Goal: Check status: Check status

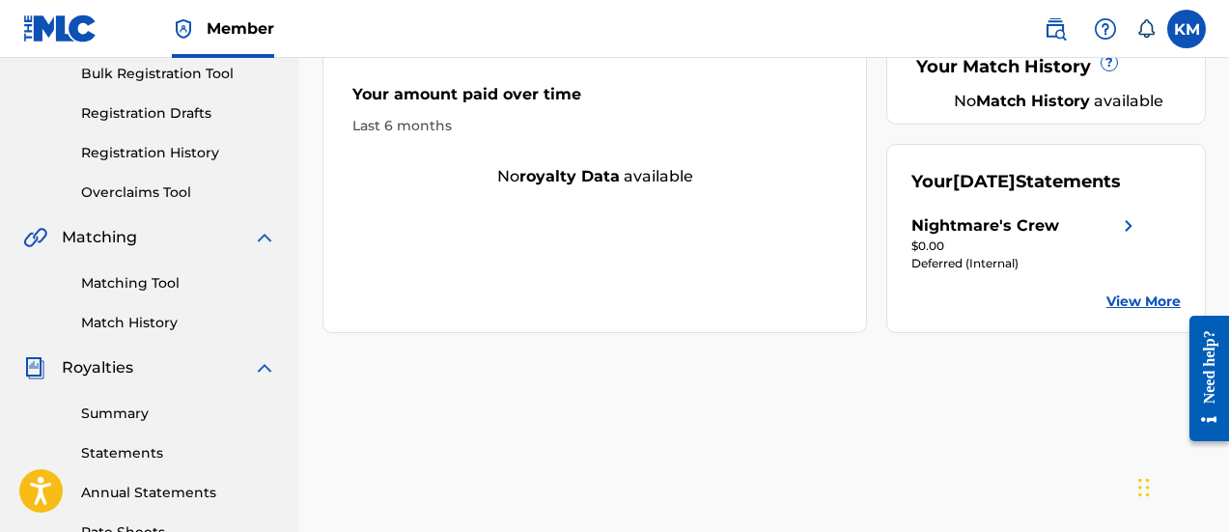
scroll to position [290, 0]
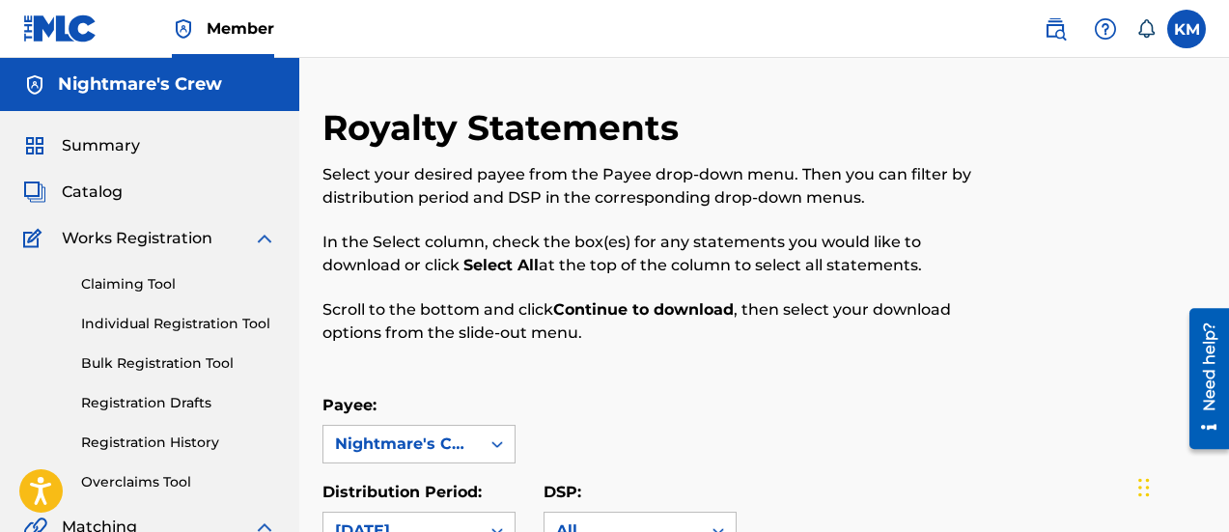
click at [123, 153] on span "Summary" at bounding box center [101, 145] width 78 height 23
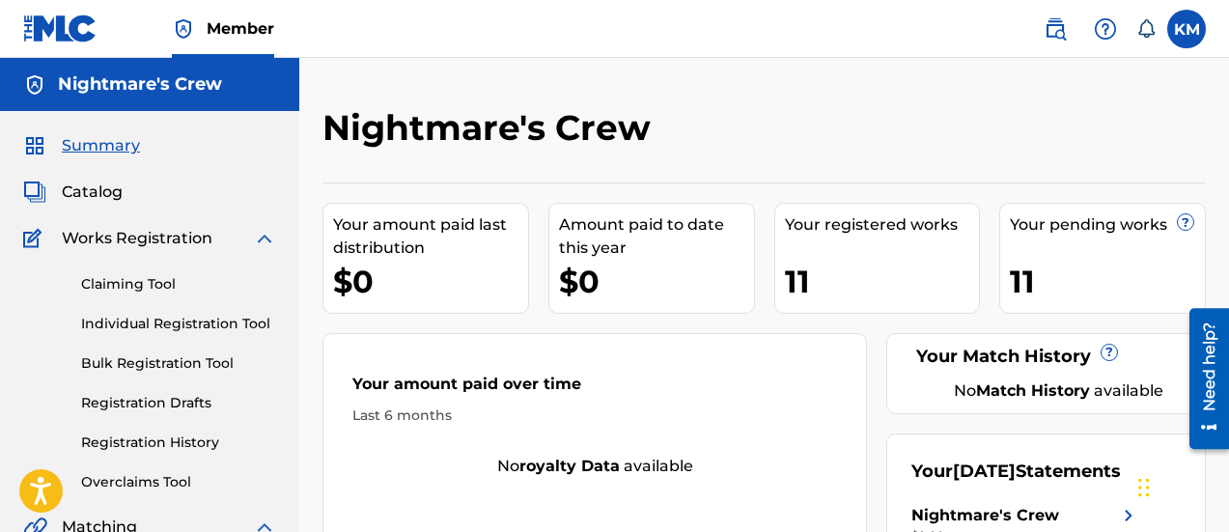
click at [104, 149] on span "Summary" at bounding box center [101, 145] width 78 height 23
click at [92, 188] on span "Catalog" at bounding box center [92, 192] width 61 height 23
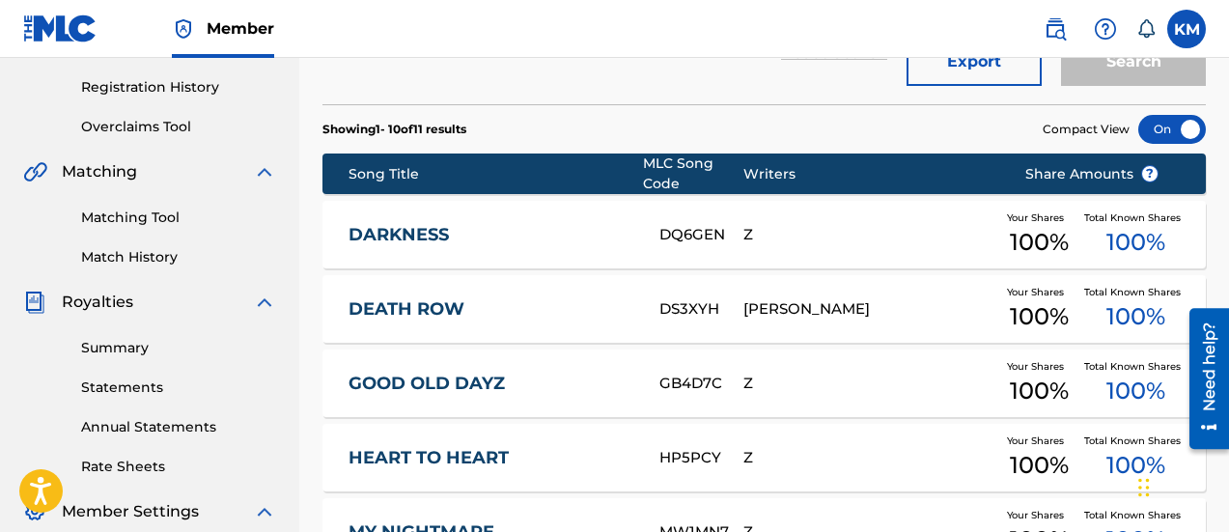
scroll to position [386, 0]
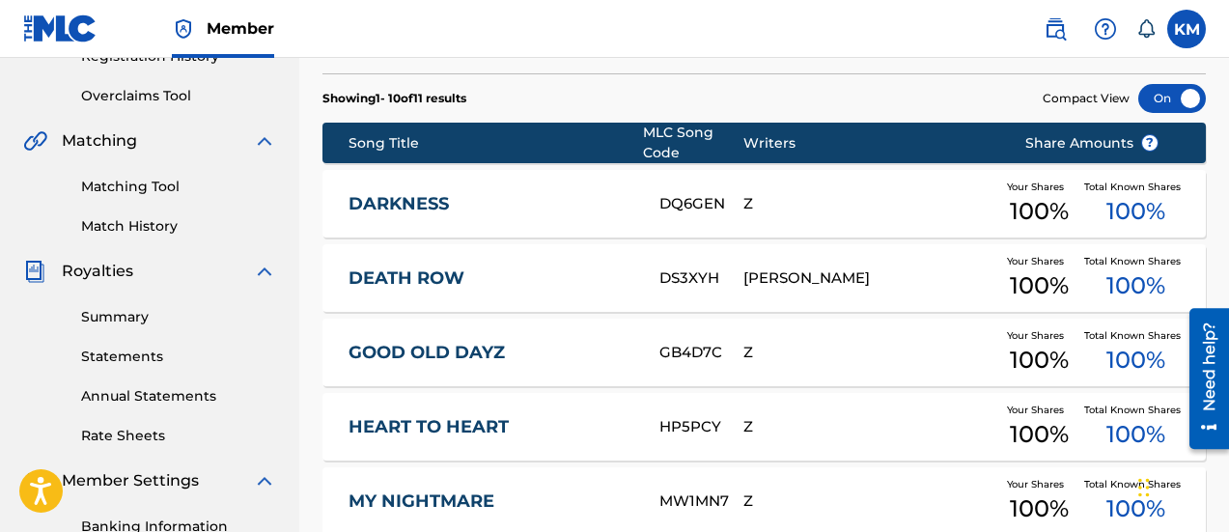
click at [111, 319] on link "Summary" at bounding box center [178, 317] width 195 height 20
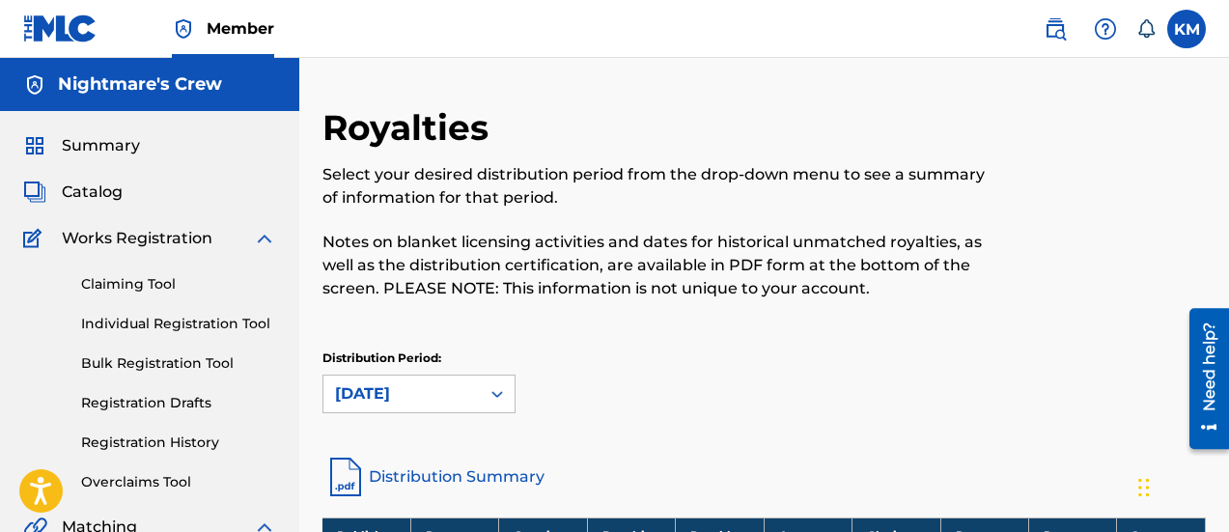
click at [93, 188] on span "Catalog" at bounding box center [92, 192] width 61 height 23
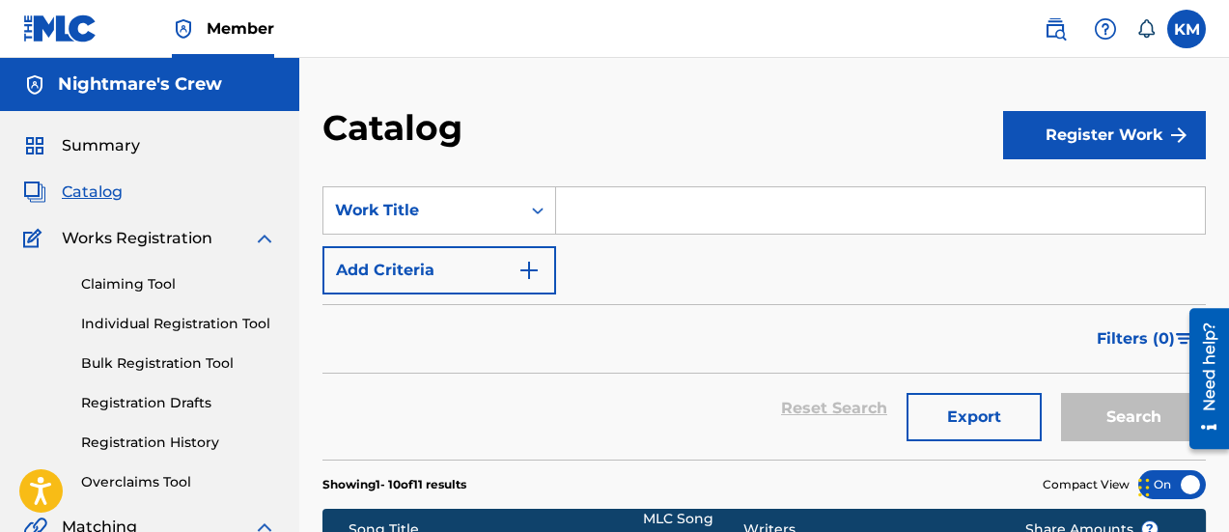
click at [88, 139] on span "Summary" at bounding box center [101, 145] width 78 height 23
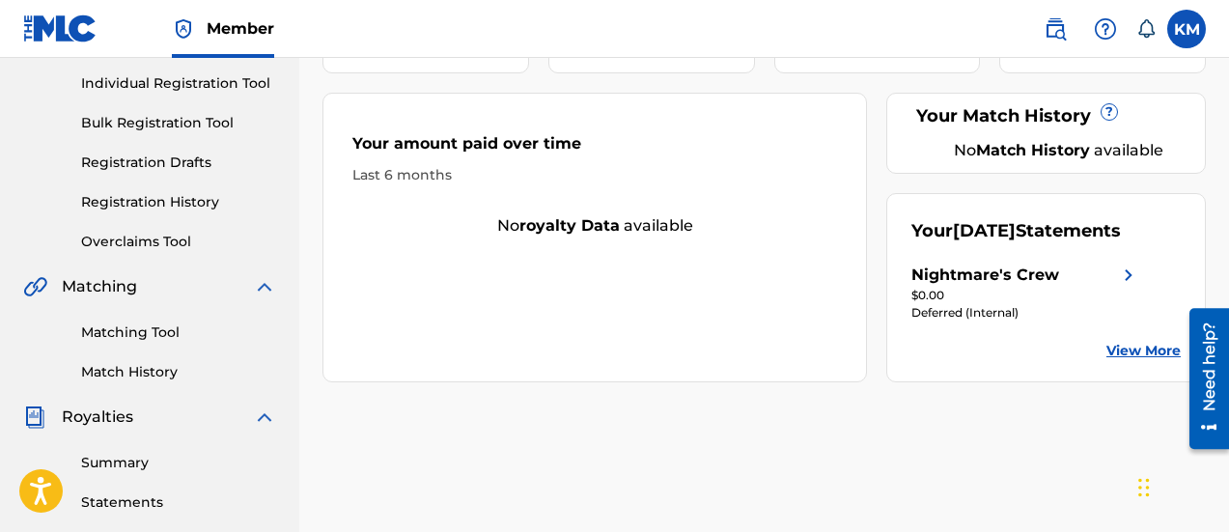
scroll to position [193, 0]
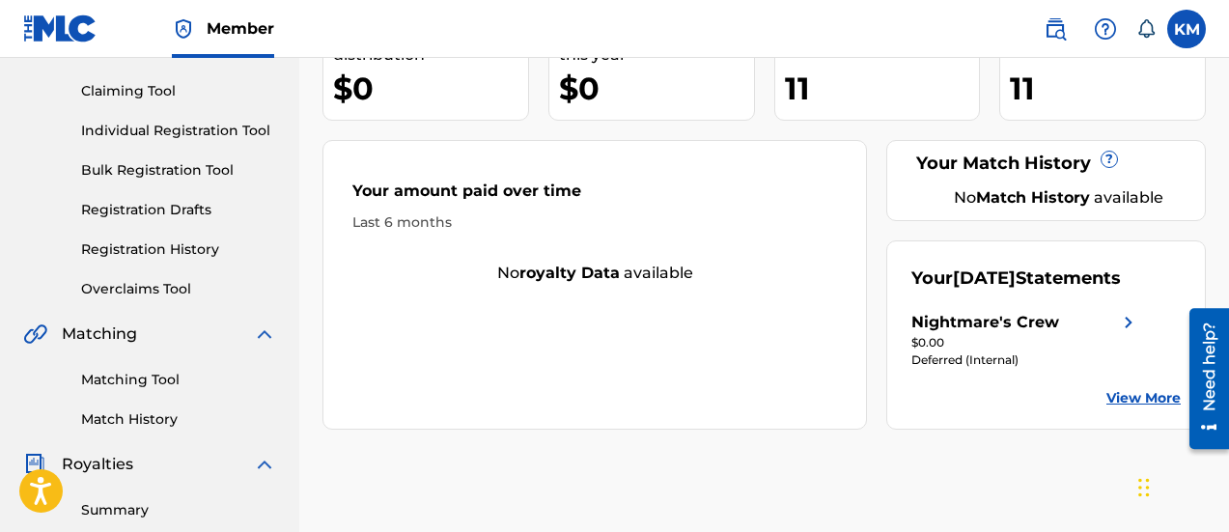
click at [999, 369] on div "Deferred (Internal)" at bounding box center [1026, 360] width 229 height 17
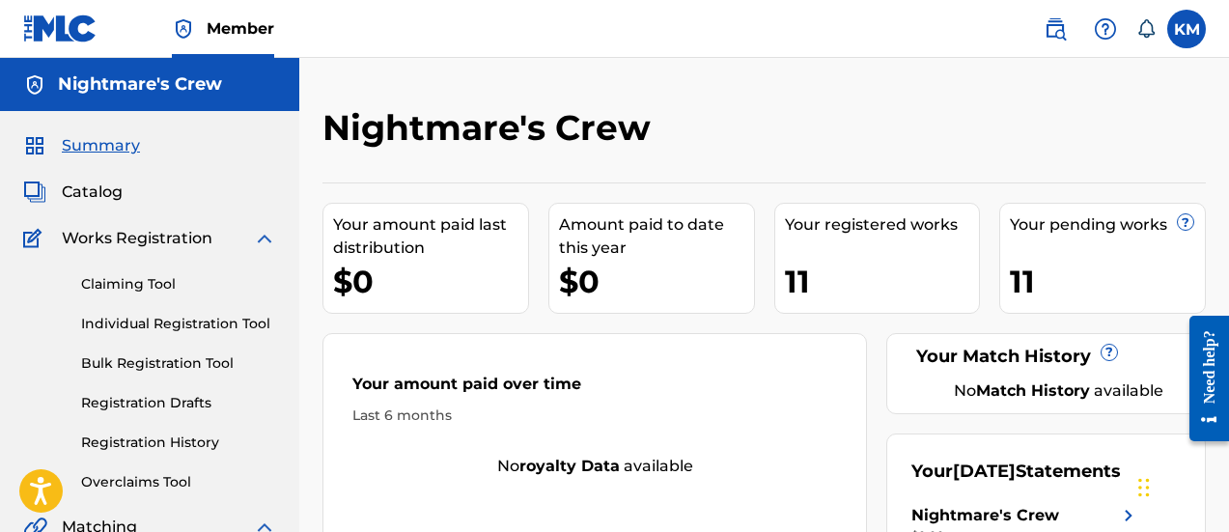
click at [112, 152] on span "Summary" at bounding box center [101, 145] width 78 height 23
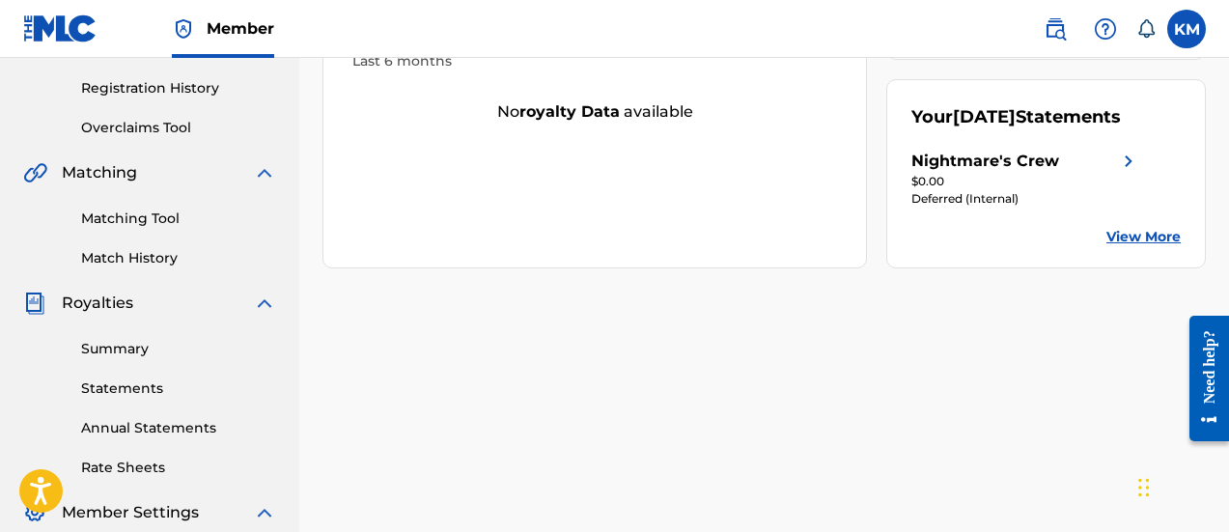
scroll to position [386, 0]
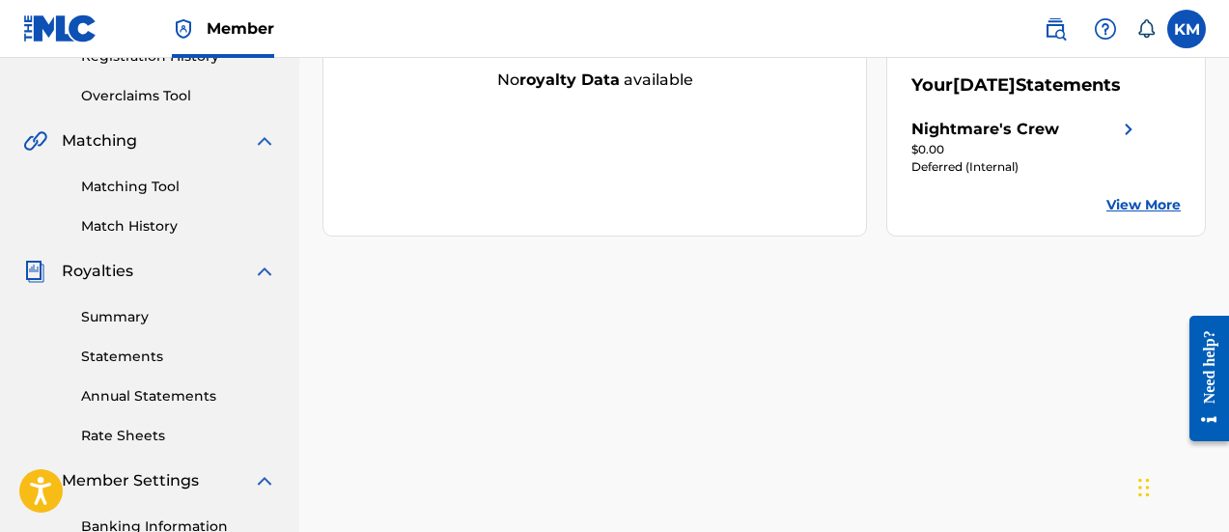
click at [111, 320] on link "Summary" at bounding box center [178, 317] width 195 height 20
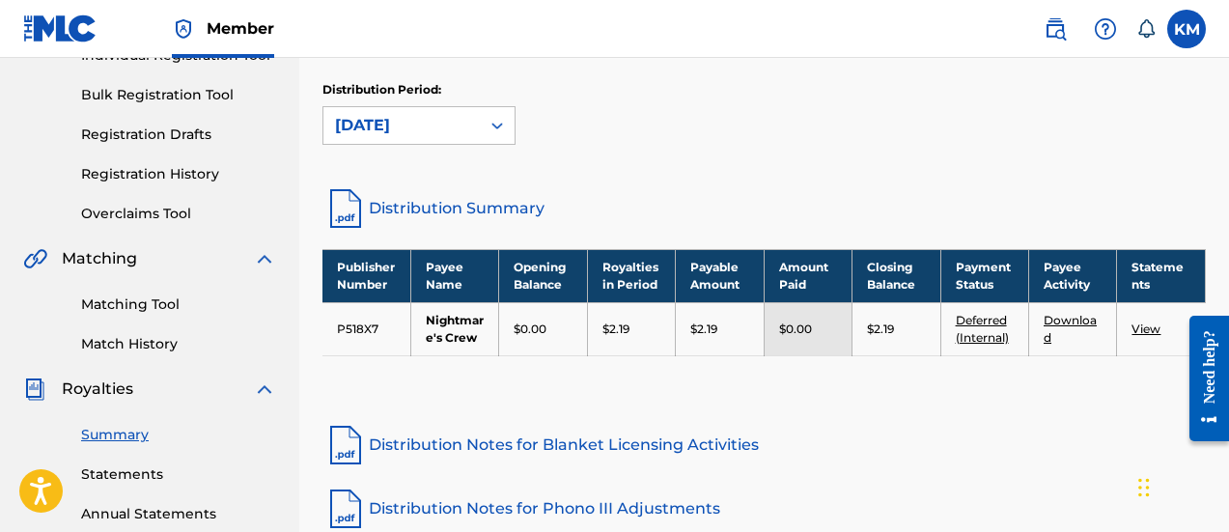
scroll to position [290, 0]
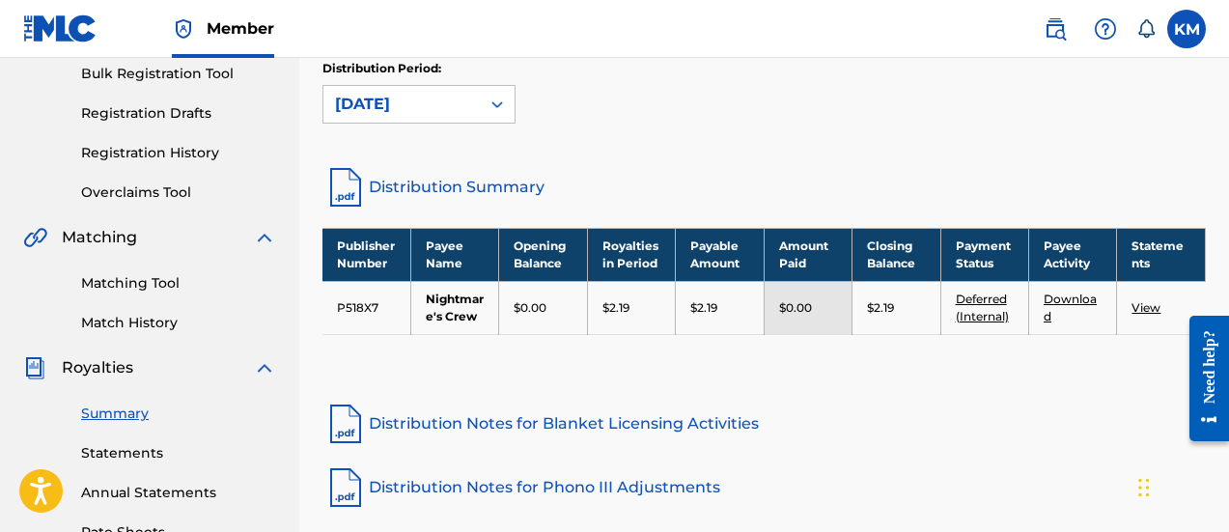
click at [976, 314] on link "Deferred (Internal)" at bounding box center [982, 308] width 53 height 32
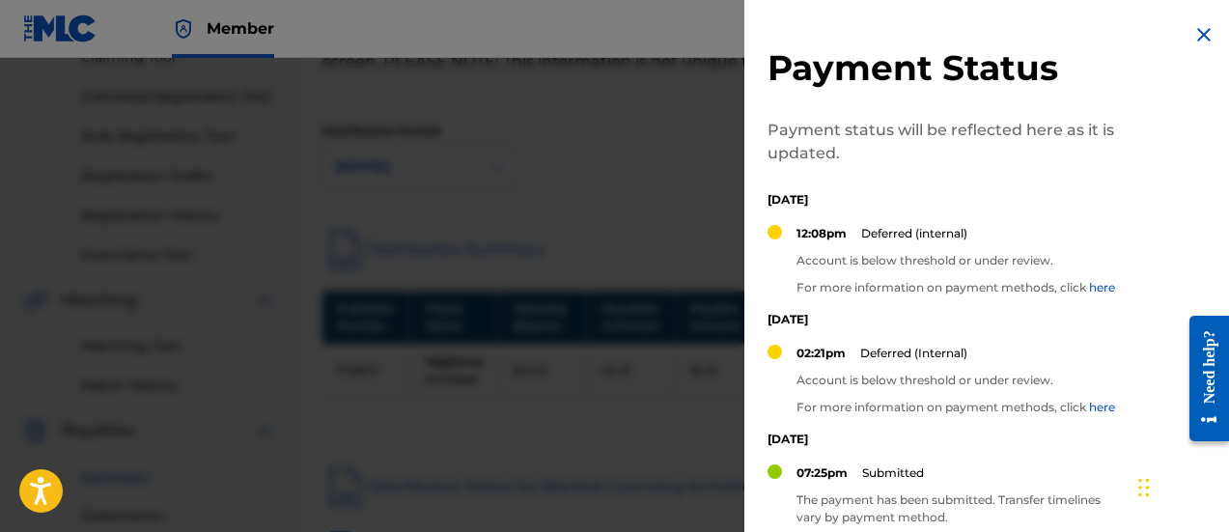
scroll to position [193, 0]
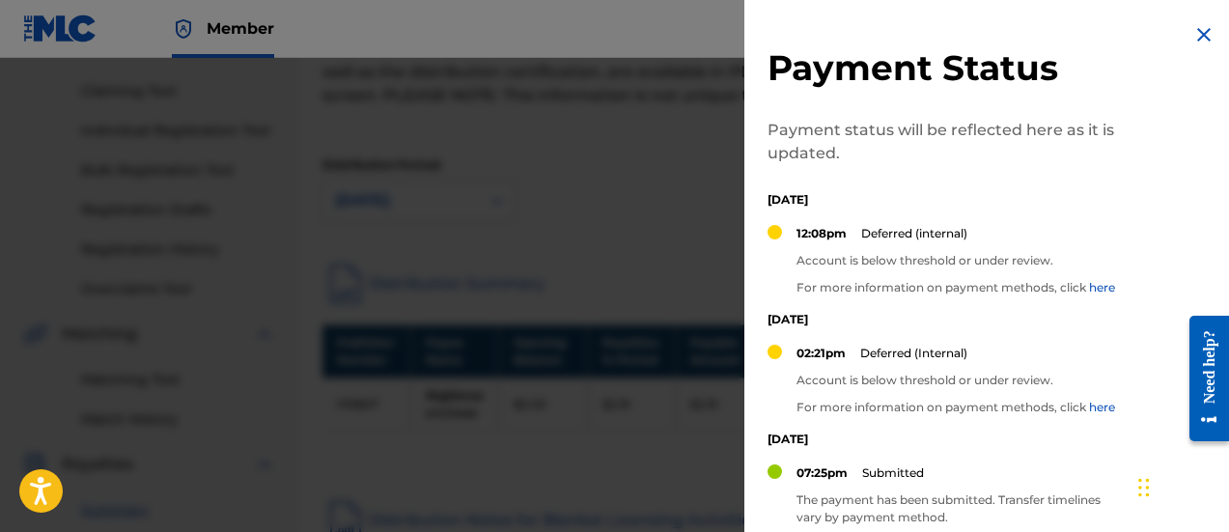
click at [1203, 34] on img at bounding box center [1204, 34] width 23 height 23
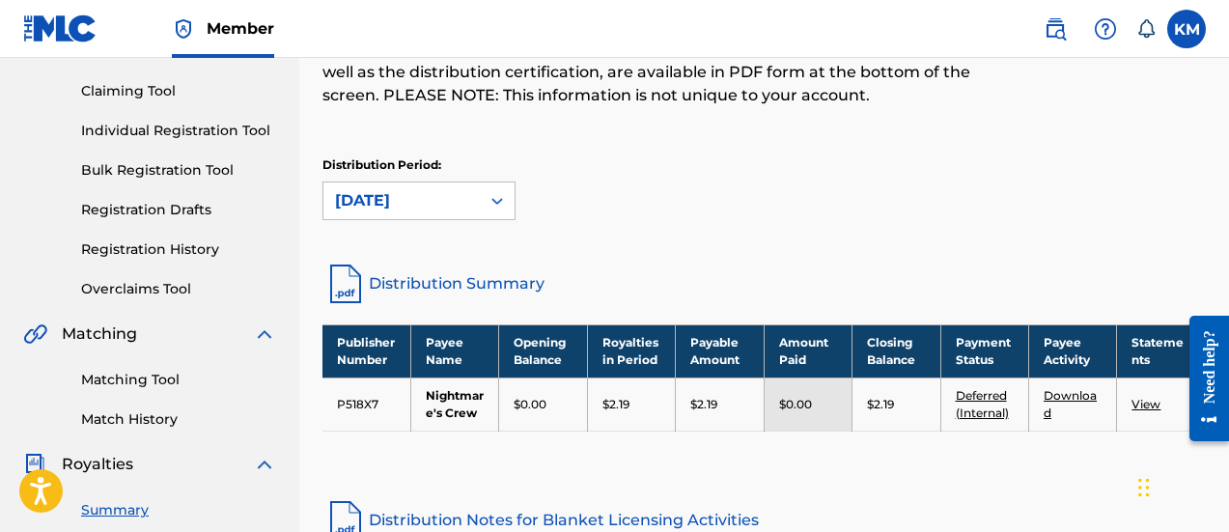
click at [1146, 400] on link "View" at bounding box center [1146, 404] width 29 height 14
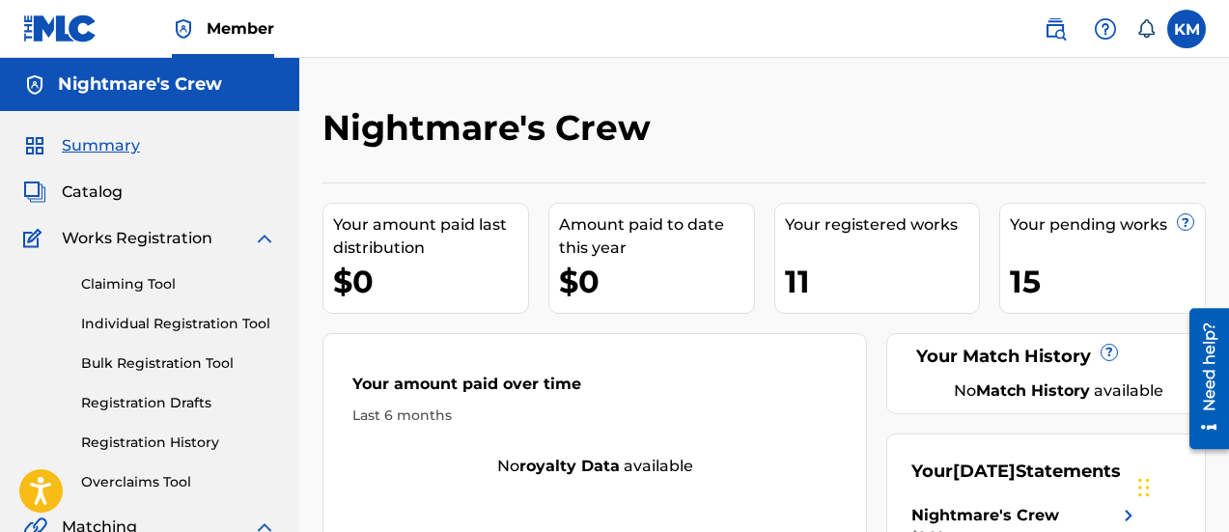
click at [72, 149] on span "Summary" at bounding box center [101, 145] width 78 height 23
click at [81, 191] on span "Catalog" at bounding box center [92, 192] width 61 height 23
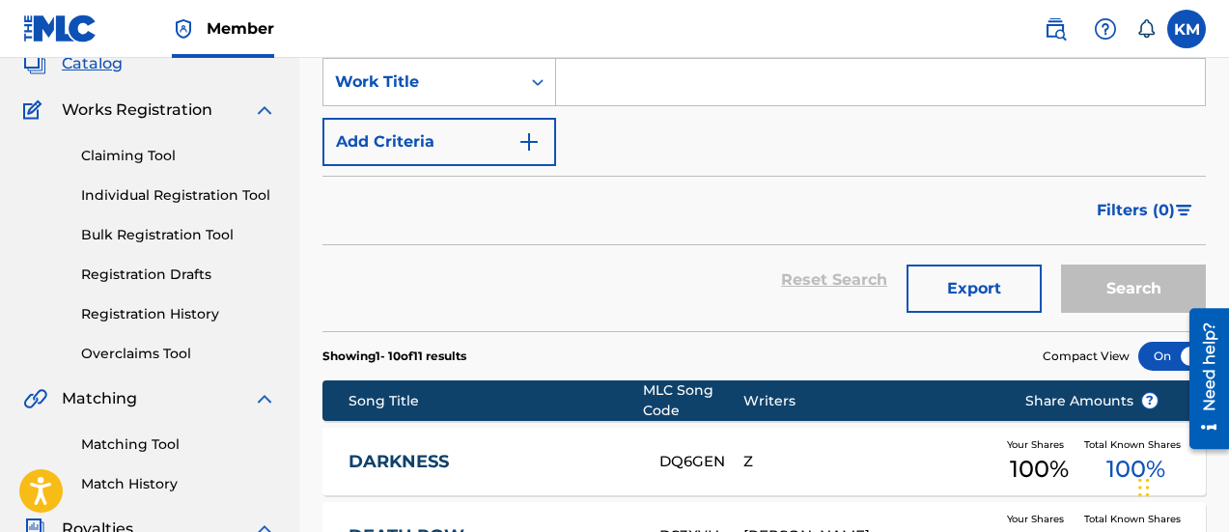
scroll to position [97, 0]
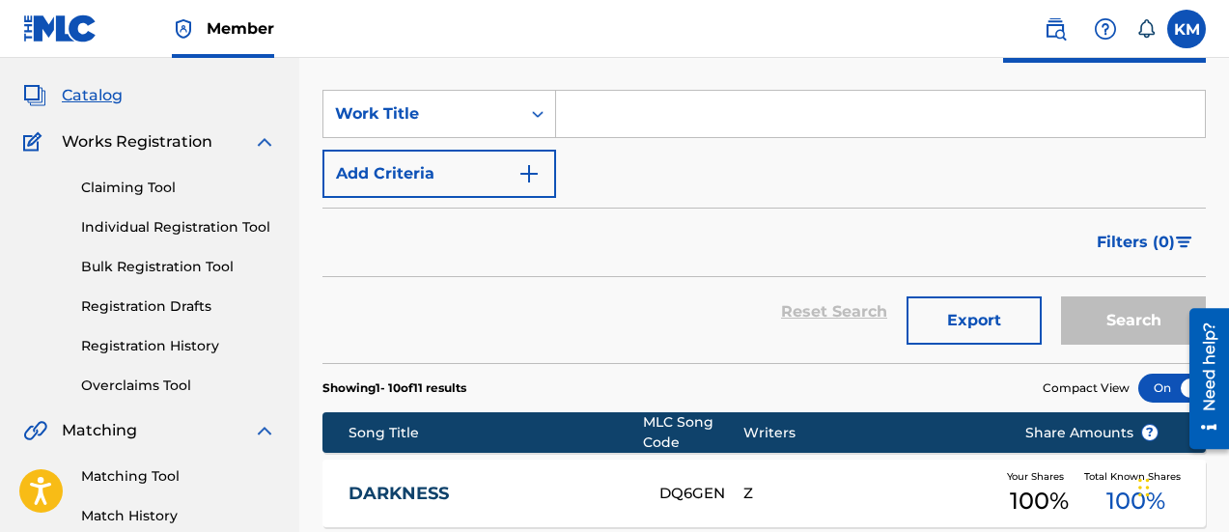
click at [150, 268] on link "Bulk Registration Tool" at bounding box center [178, 267] width 195 height 20
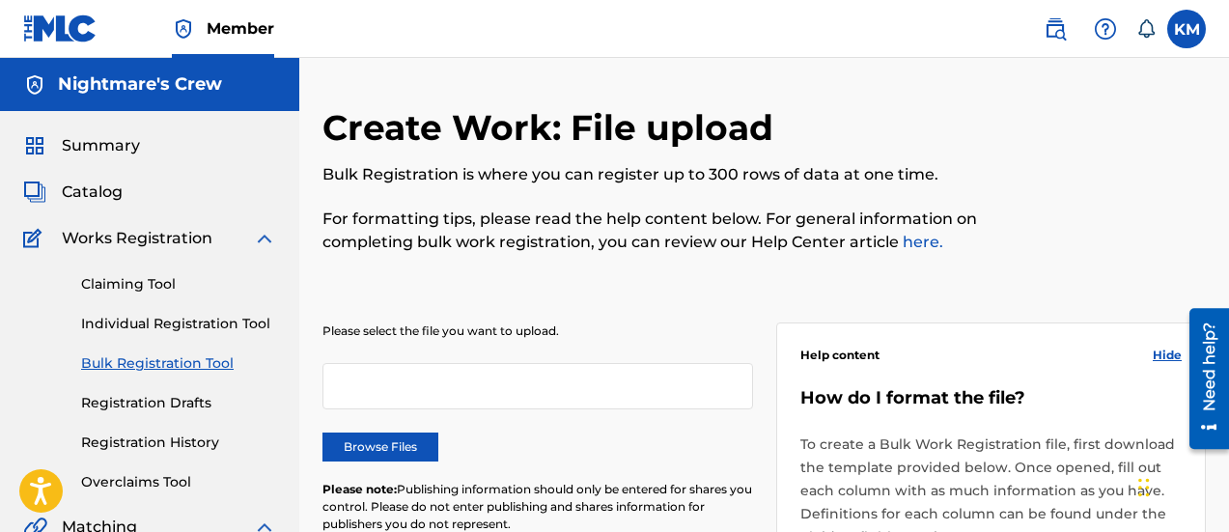
click at [119, 136] on span "Summary" at bounding box center [101, 145] width 78 height 23
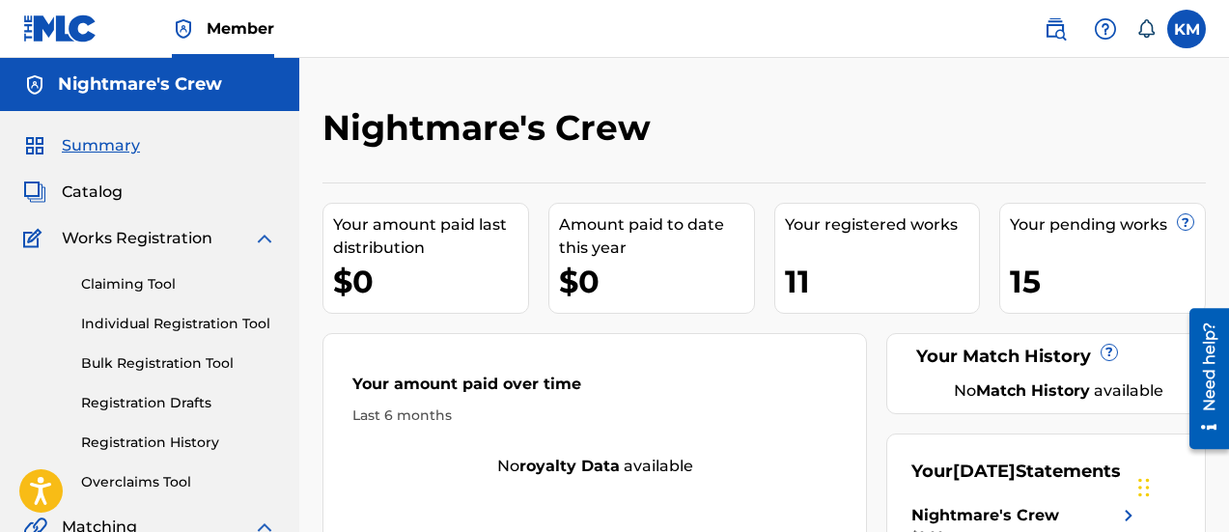
click at [97, 184] on span "Catalog" at bounding box center [92, 192] width 61 height 23
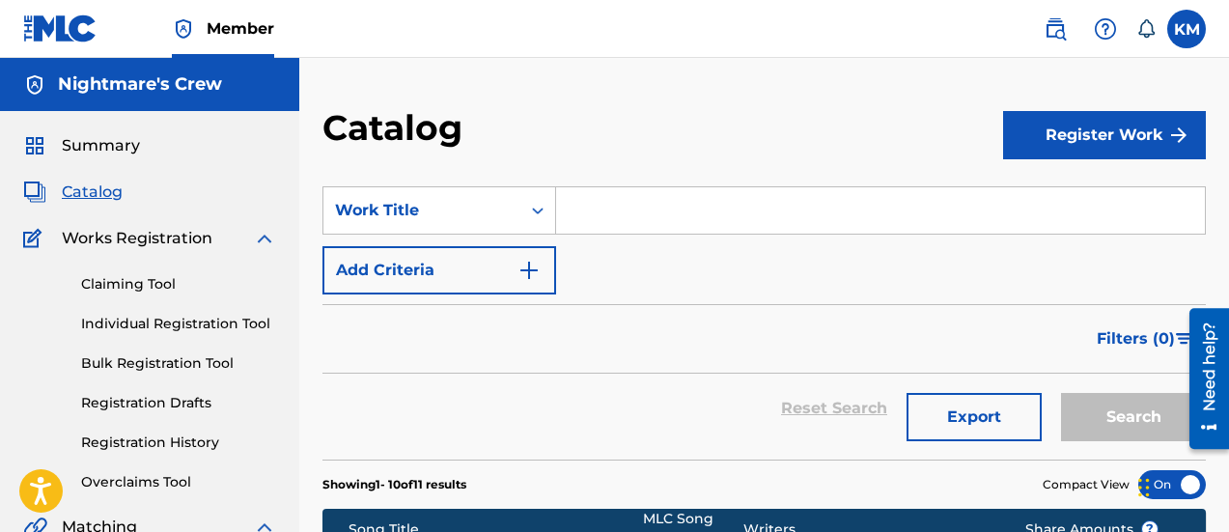
click at [94, 137] on span "Summary" at bounding box center [101, 145] width 78 height 23
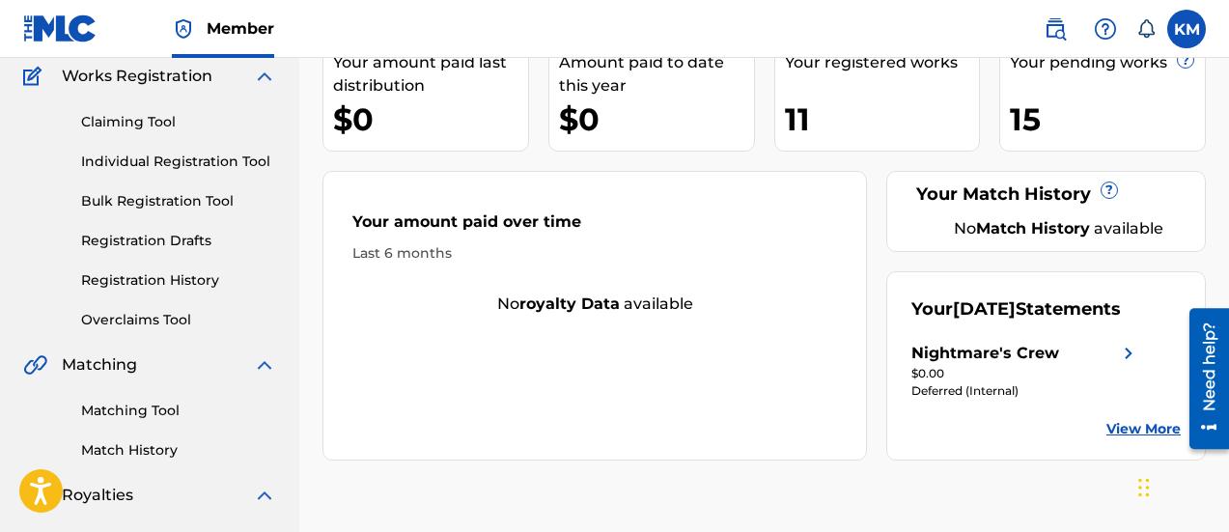
scroll to position [193, 0]
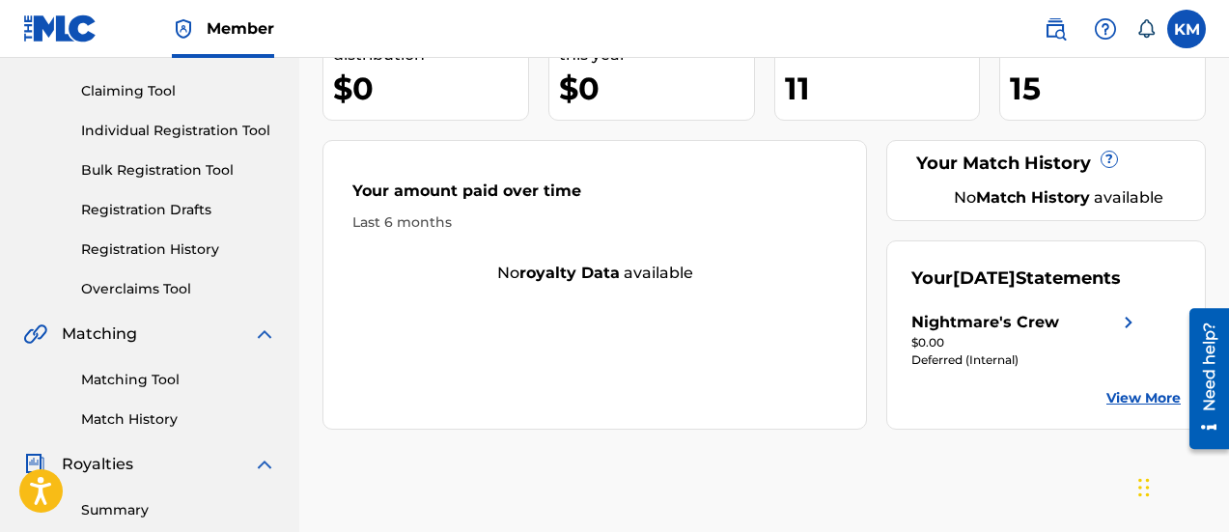
click at [1129, 409] on link "View More" at bounding box center [1144, 398] width 74 height 20
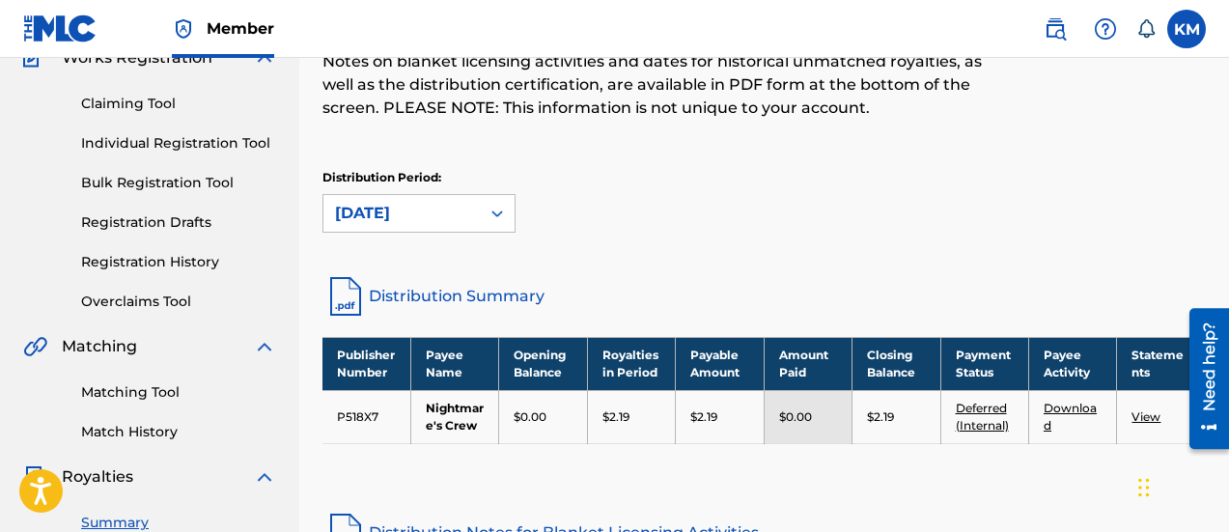
scroll to position [290, 0]
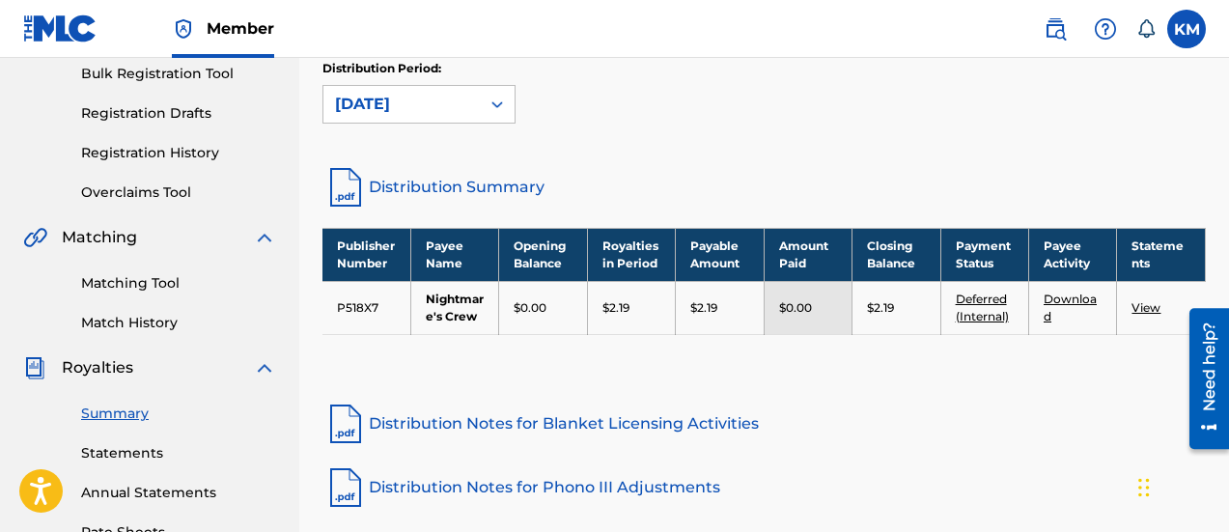
click at [1147, 315] on td "View" at bounding box center [1161, 307] width 89 height 53
click at [1146, 311] on link "View" at bounding box center [1146, 307] width 29 height 14
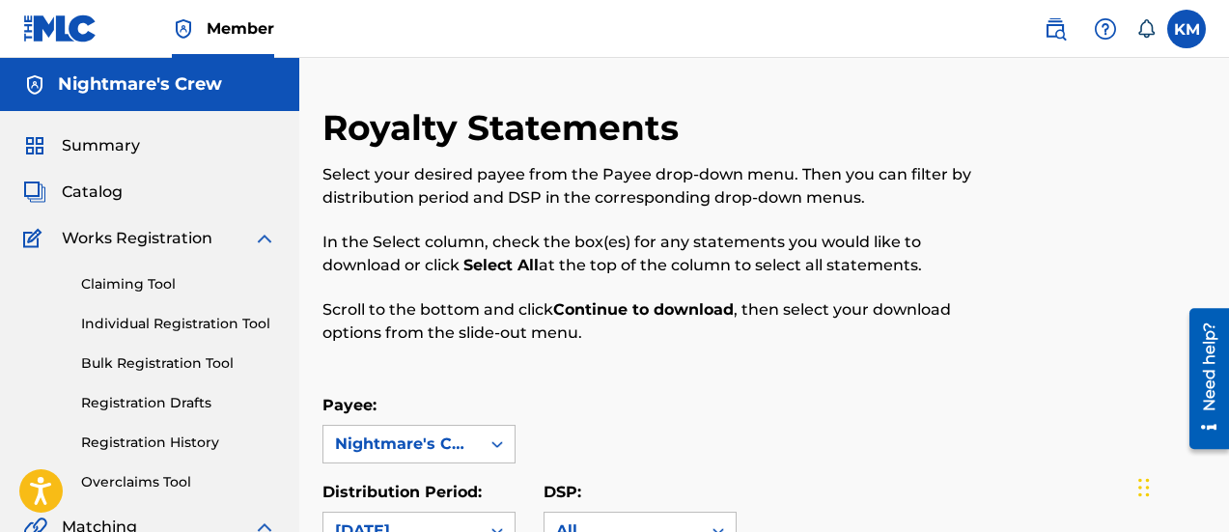
click at [106, 138] on span "Summary" at bounding box center [101, 145] width 78 height 23
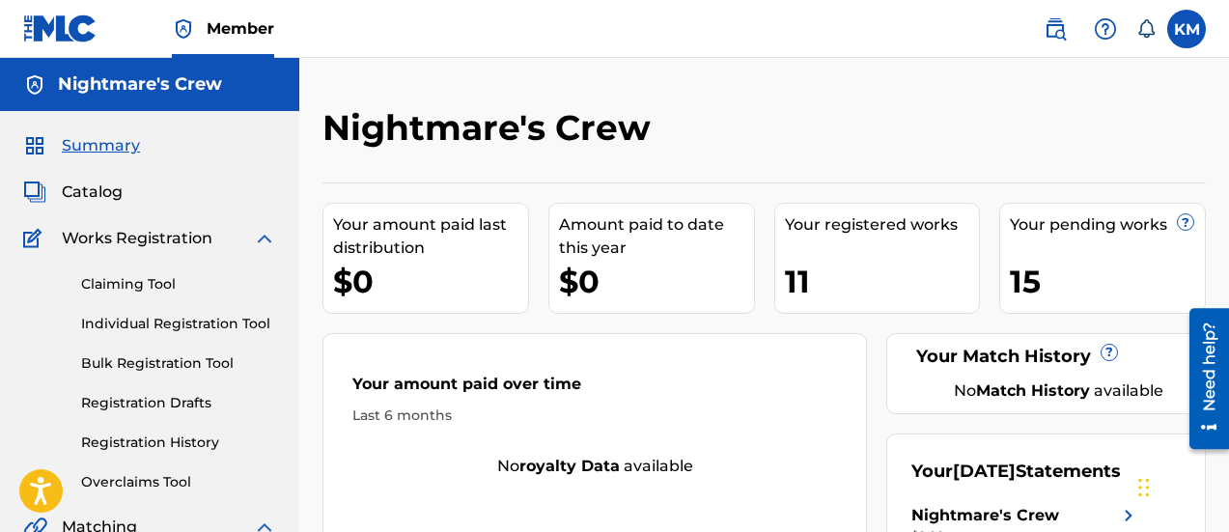
click at [1146, 32] on icon at bounding box center [1146, 28] width 19 height 19
click at [94, 147] on span "Summary" at bounding box center [101, 145] width 78 height 23
click at [89, 191] on span "Catalog" at bounding box center [92, 192] width 61 height 23
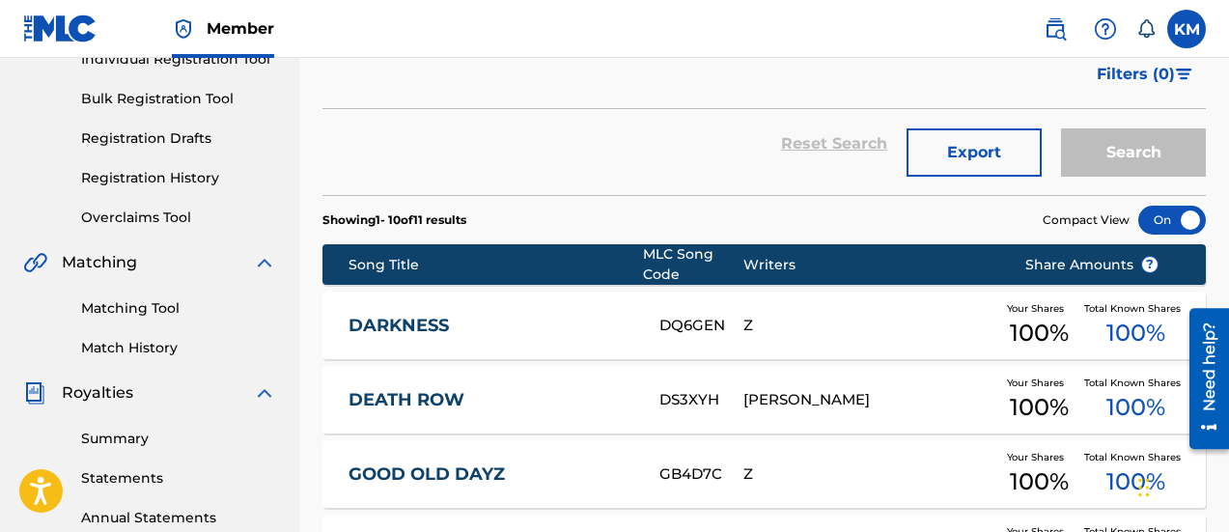
scroll to position [97, 0]
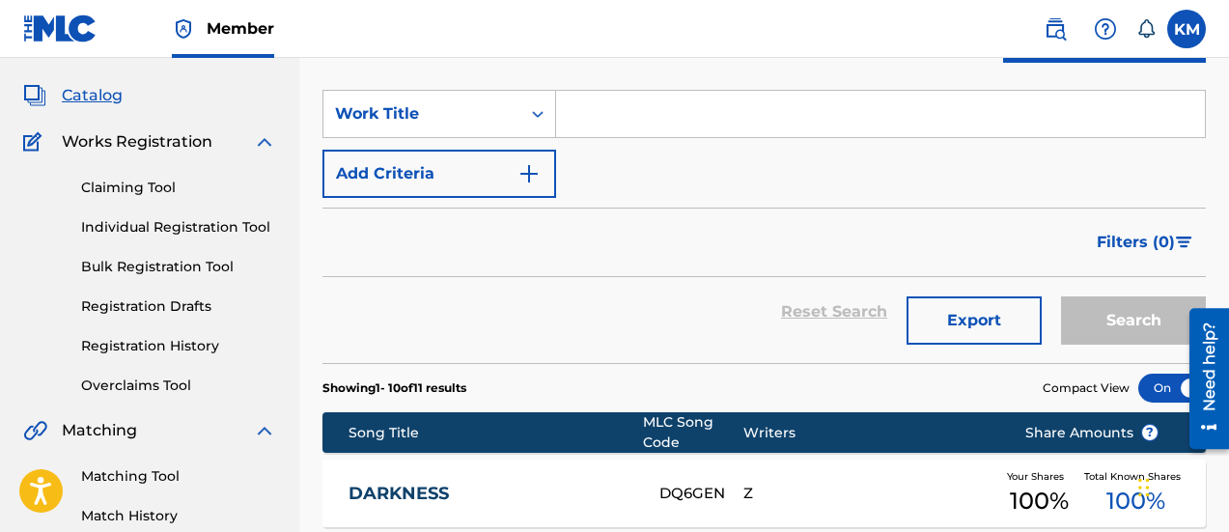
click at [156, 343] on link "Registration History" at bounding box center [178, 346] width 195 height 20
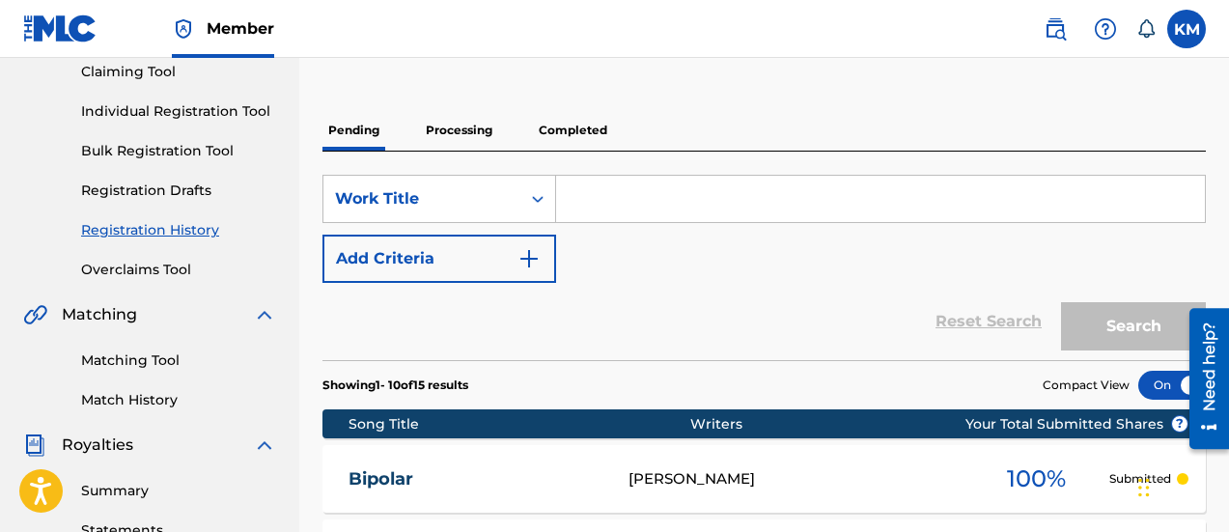
scroll to position [23, 0]
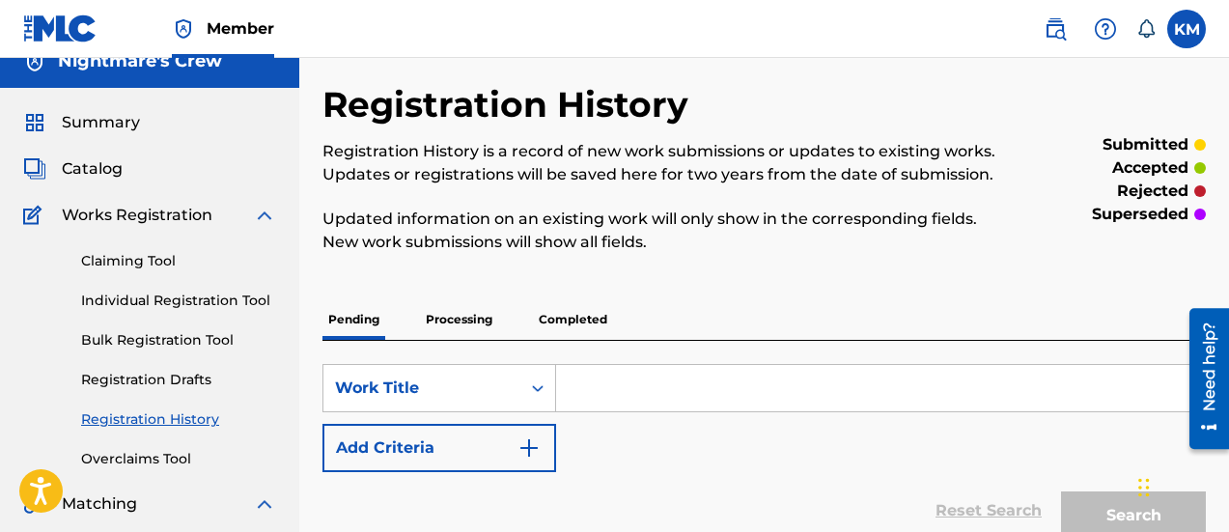
click at [468, 313] on p "Processing" at bounding box center [459, 319] width 78 height 41
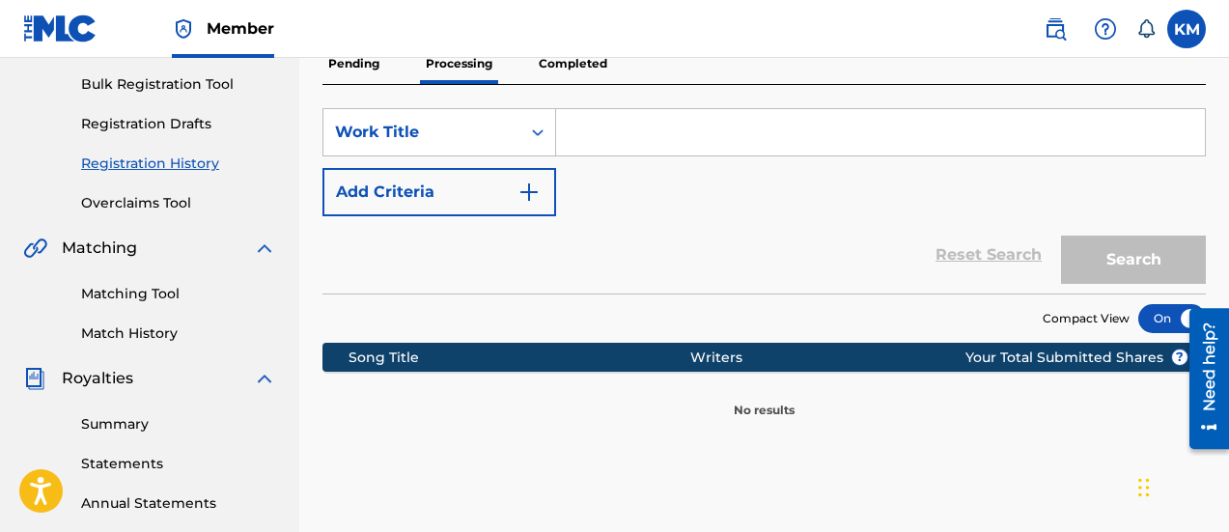
scroll to position [183, 0]
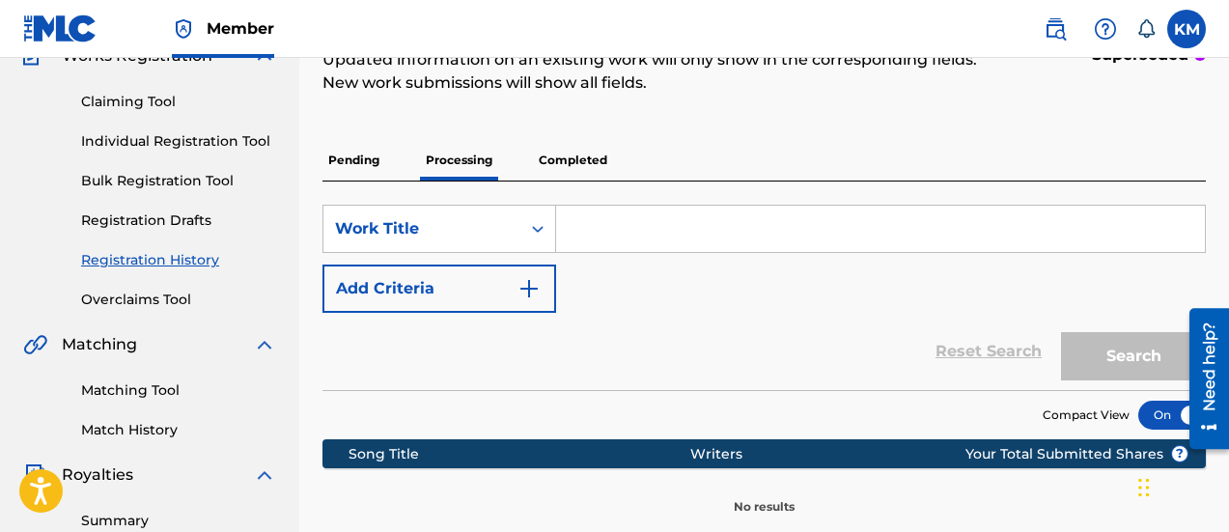
click at [559, 166] on p "Completed" at bounding box center [573, 160] width 80 height 41
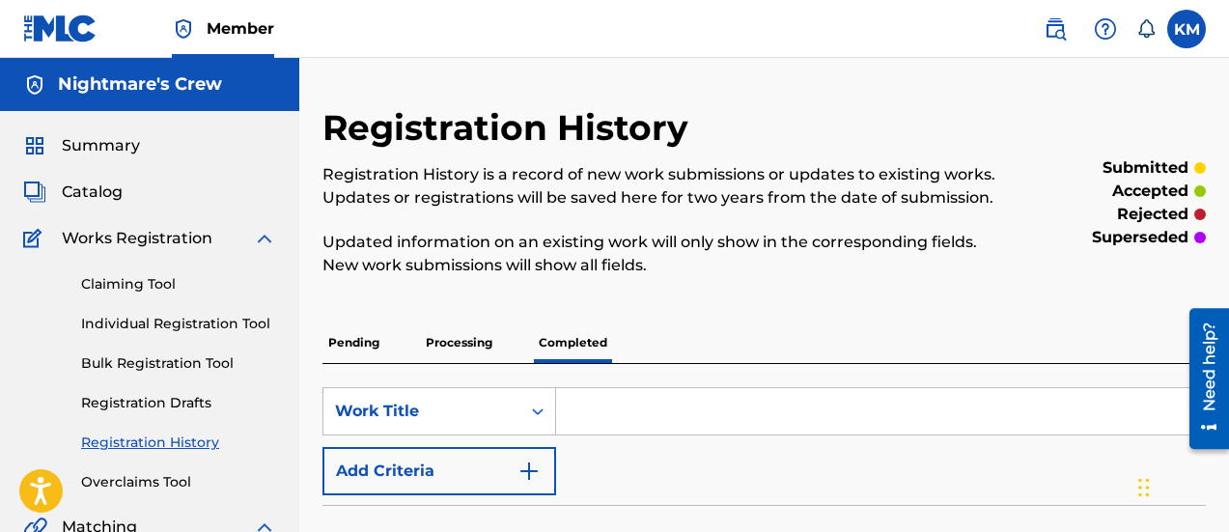
click at [119, 136] on span "Summary" at bounding box center [101, 145] width 78 height 23
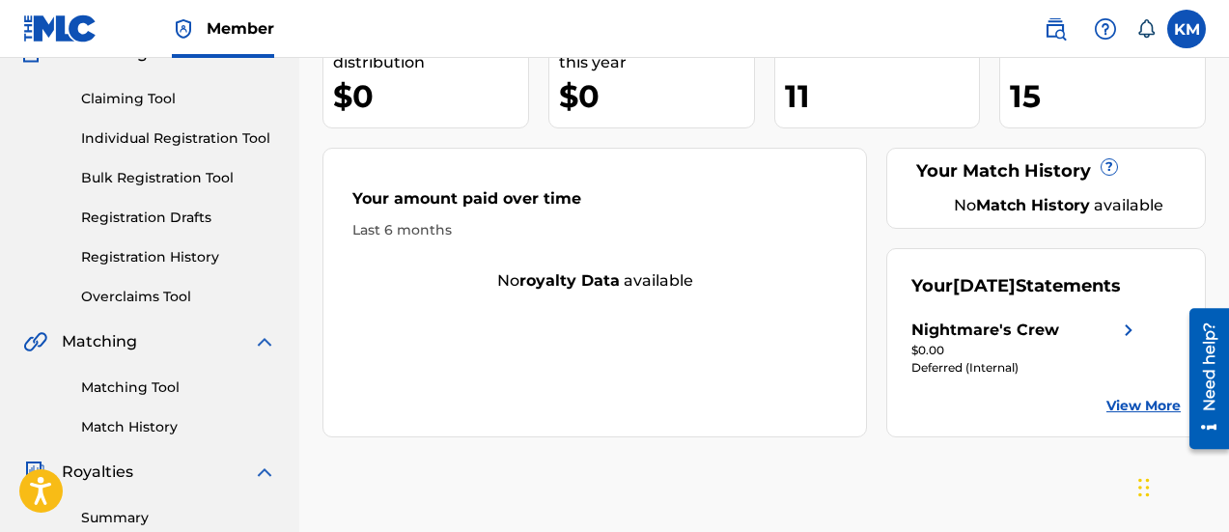
scroll to position [193, 0]
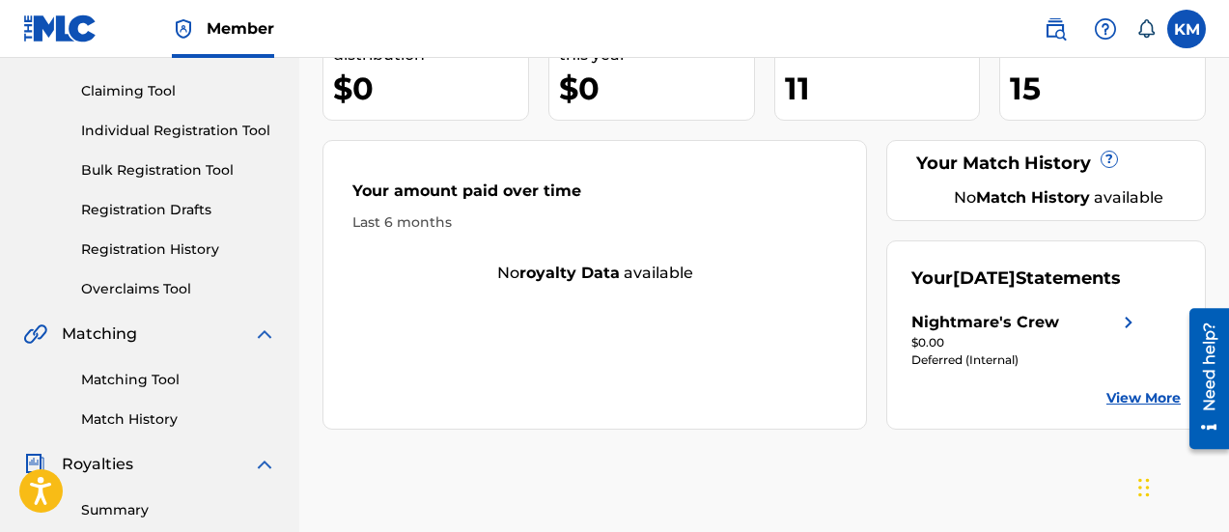
click at [1145, 409] on link "View More" at bounding box center [1144, 398] width 74 height 20
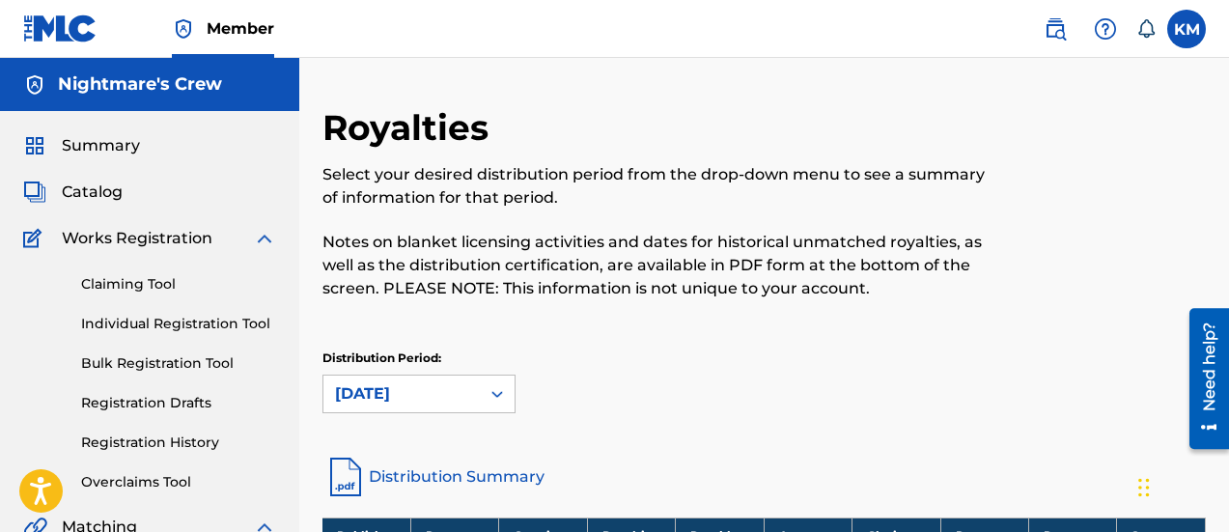
click at [79, 155] on span "Summary" at bounding box center [101, 145] width 78 height 23
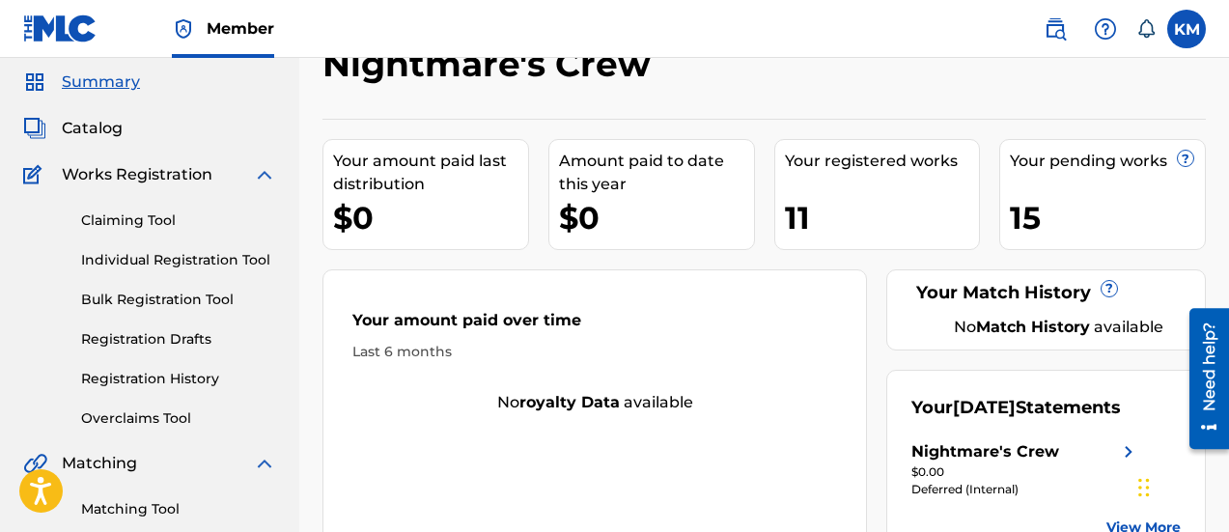
scroll to position [97, 0]
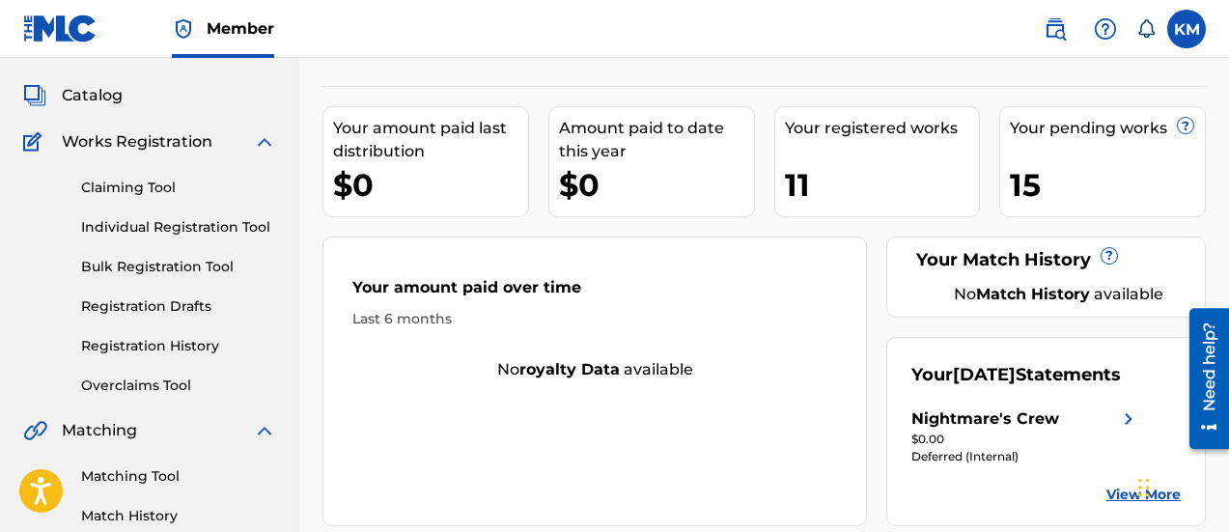
click at [146, 352] on link "Registration History" at bounding box center [178, 346] width 195 height 20
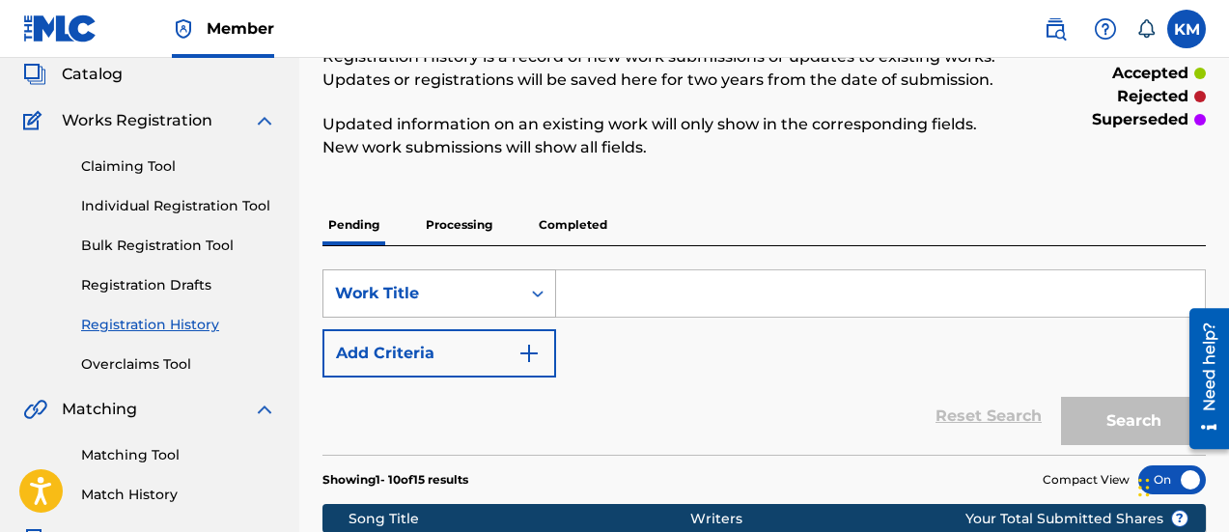
scroll to position [97, 0]
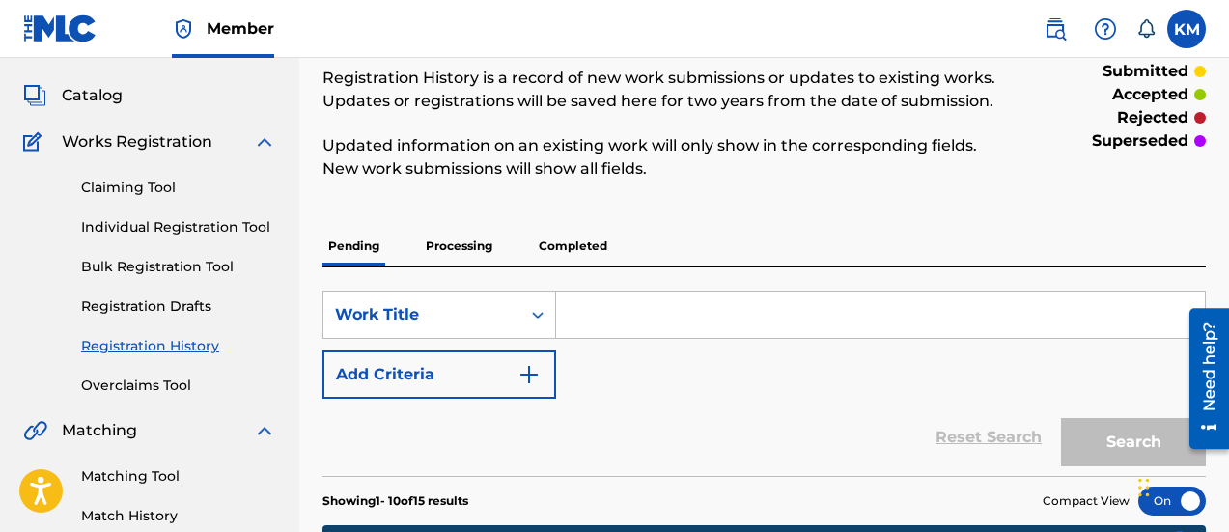
click at [474, 246] on p "Processing" at bounding box center [459, 246] width 78 height 41
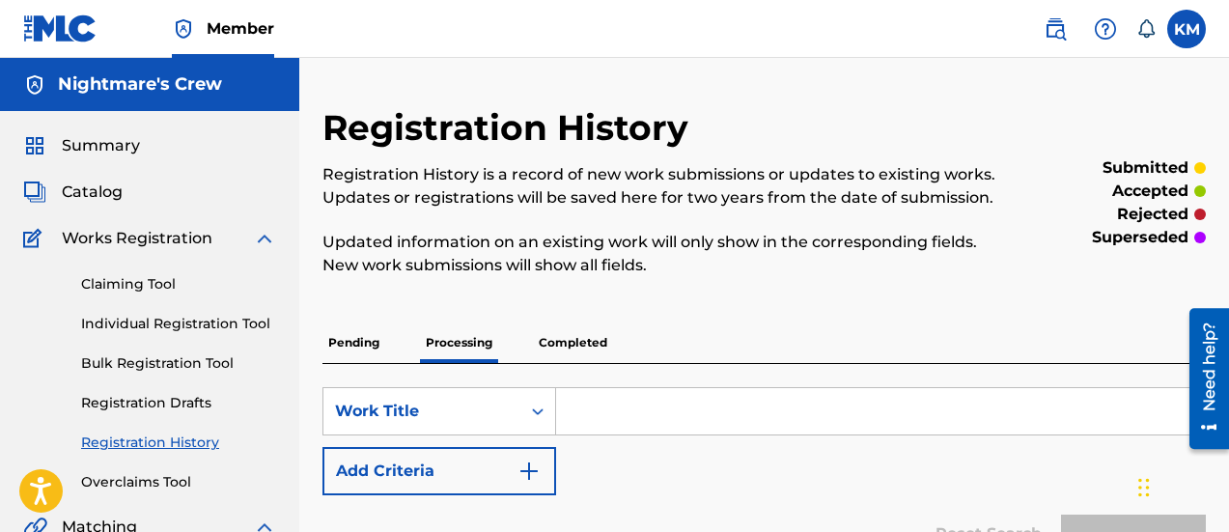
click at [575, 344] on p "Completed" at bounding box center [573, 343] width 80 height 41
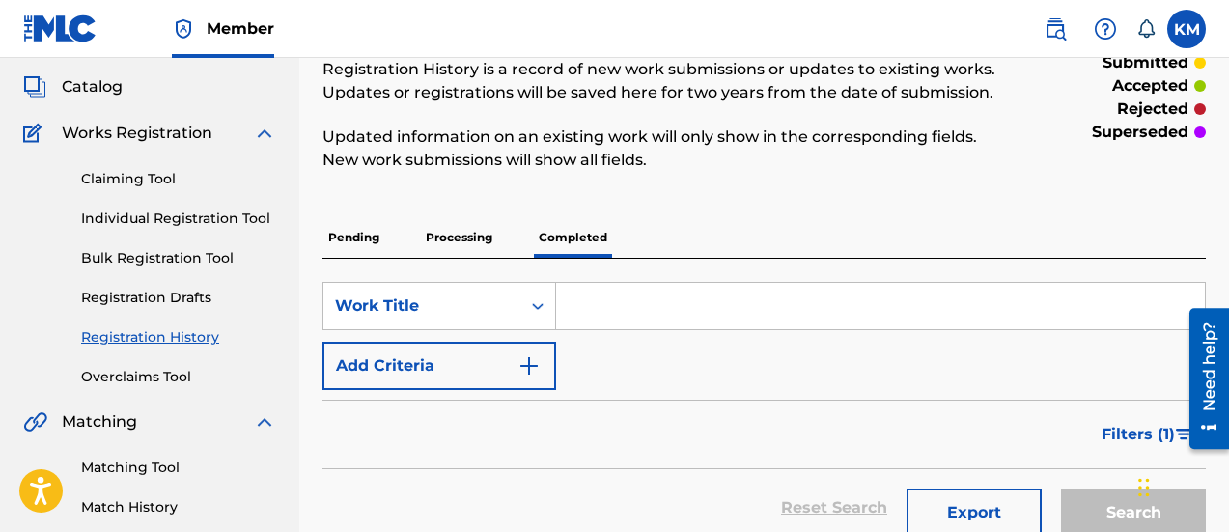
scroll to position [97, 0]
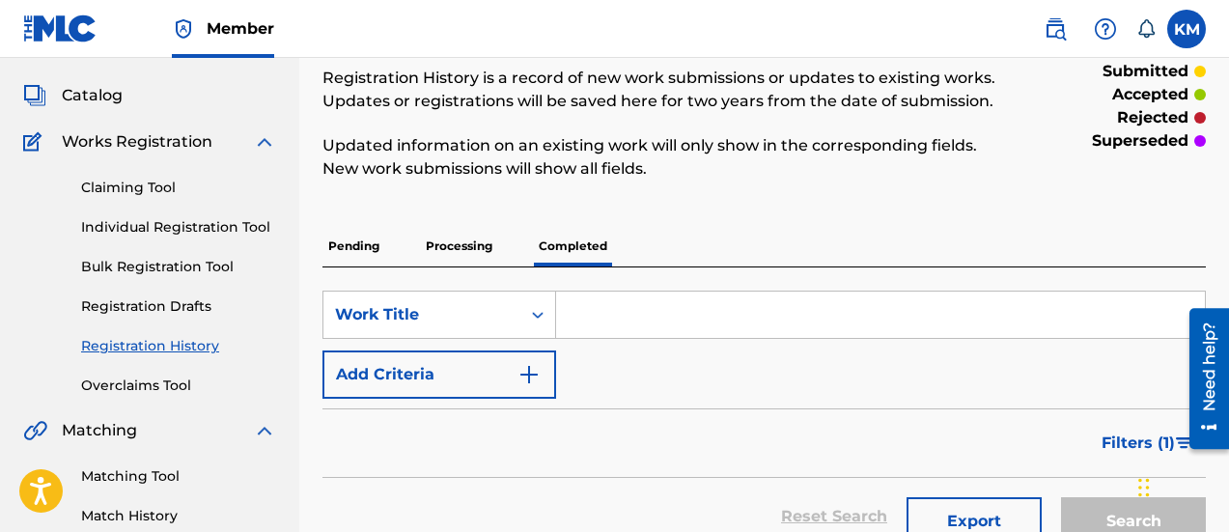
click at [445, 252] on p "Processing" at bounding box center [459, 246] width 78 height 41
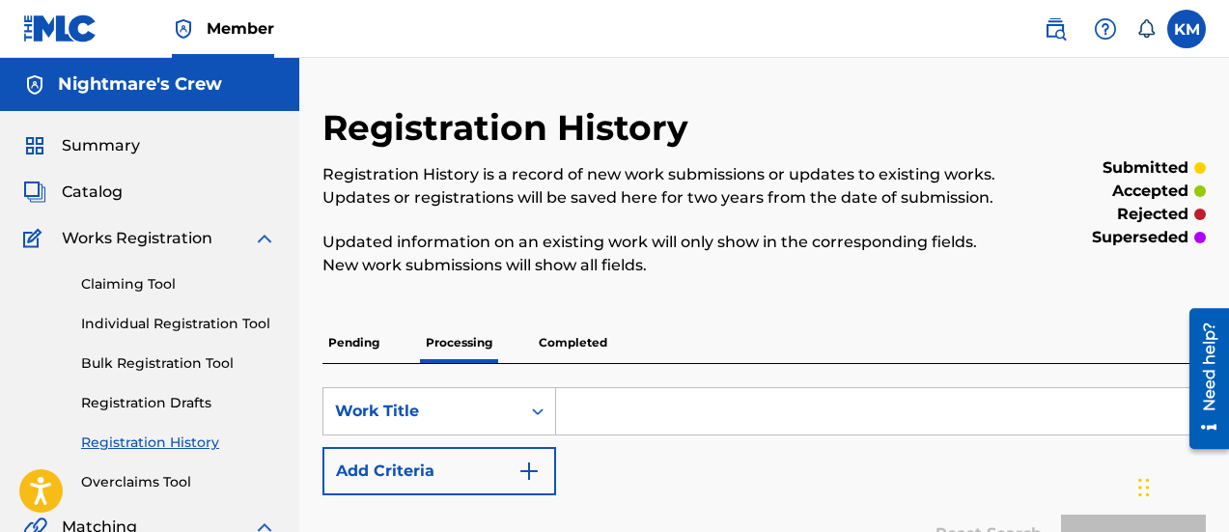
click at [362, 342] on p "Pending" at bounding box center [354, 343] width 63 height 41
click at [104, 142] on span "Summary" at bounding box center [101, 145] width 78 height 23
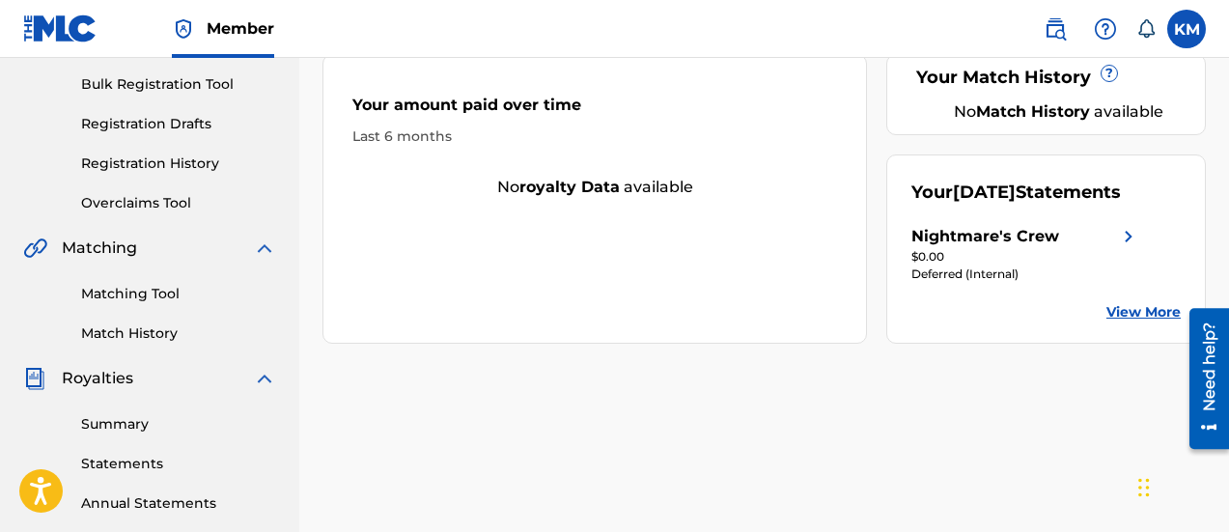
scroll to position [290, 0]
